Goal: Task Accomplishment & Management: Complete application form

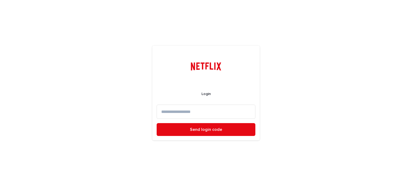
click at [212, 118] on input at bounding box center [206, 112] width 99 height 14
type input "*"
type input "**********"
click at [157, 123] on button "Send login code" at bounding box center [206, 129] width 99 height 13
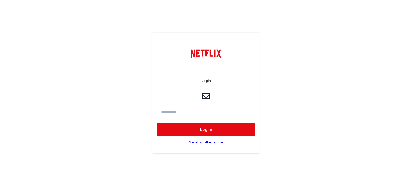
click at [202, 115] on input at bounding box center [206, 112] width 99 height 14
click at [197, 111] on input at bounding box center [206, 112] width 99 height 14
type input "******"
click at [157, 123] on button "Log in" at bounding box center [206, 129] width 99 height 13
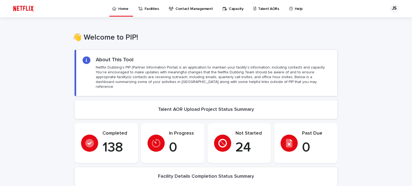
click at [258, 8] on p "Talent AORs" at bounding box center [268, 5] width 21 height 11
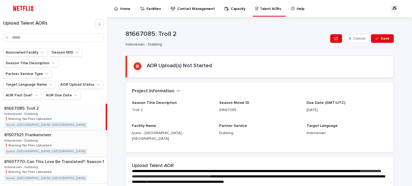
scroll to position [54, 0]
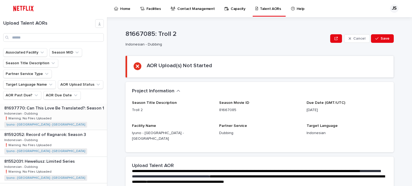
click at [64, 110] on div "81697770: Can This Love Be Translated?: Season 1 81697770: Can This Love Be Tra…" at bounding box center [53, 117] width 107 height 26
click at [72, 107] on div "81697770: Can This Love Be Translated?: Season 1 81697770: Can This Love Be Tra…" at bounding box center [53, 117] width 106 height 26
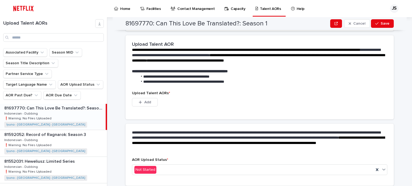
scroll to position [135, 0]
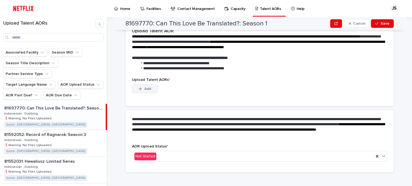
click at [145, 85] on button "Add" at bounding box center [145, 89] width 26 height 9
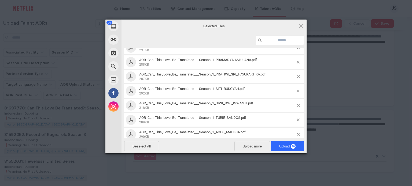
scroll to position [0, 0]
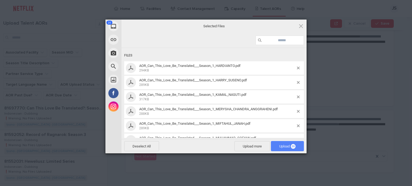
click at [280, 147] on span "Upload 20" at bounding box center [287, 147] width 16 height 4
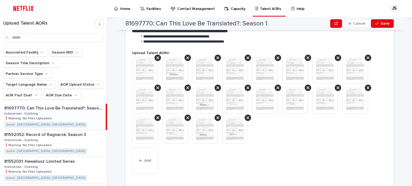
scroll to position [216, 0]
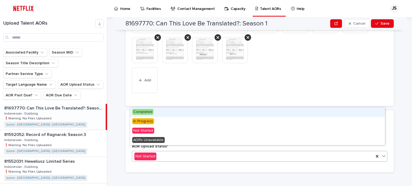
click at [165, 114] on div "Completed" at bounding box center [257, 112] width 255 height 9
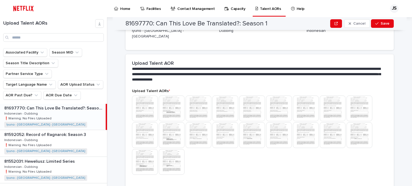
scroll to position [42, 0]
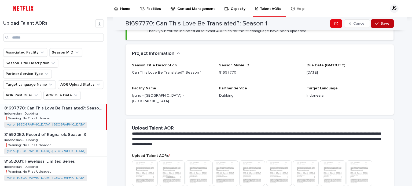
click at [376, 20] on button "Save" at bounding box center [382, 23] width 23 height 9
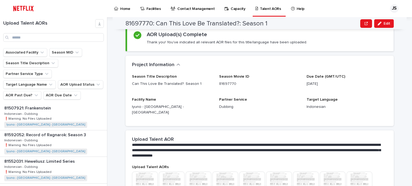
scroll to position [0, 0]
